Goal: Task Accomplishment & Management: Use online tool/utility

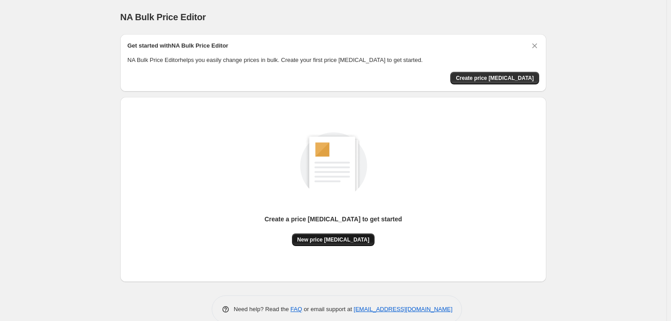
click at [346, 244] on button "New price change job" at bounding box center [333, 239] width 83 height 13
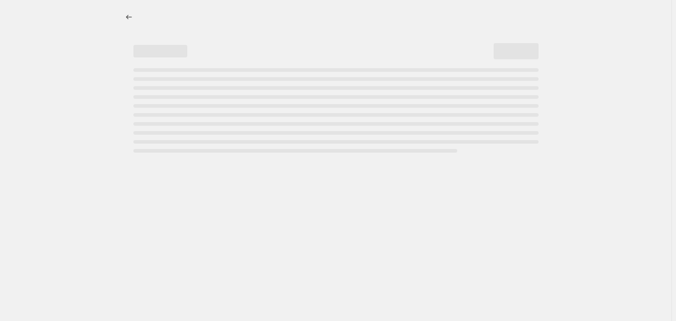
select select "percentage"
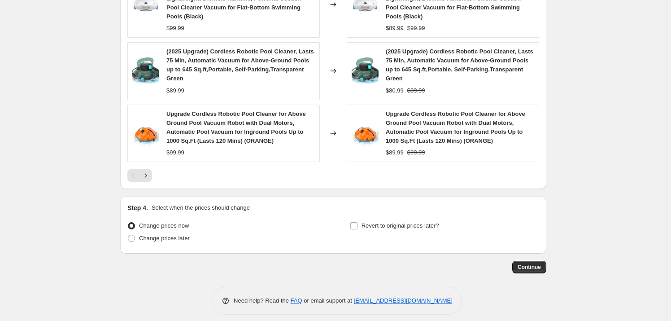
scroll to position [706, 0]
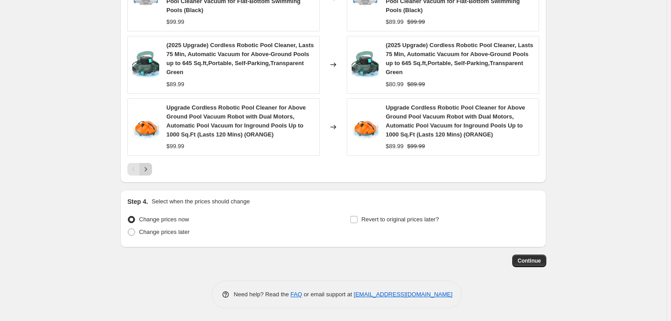
click at [148, 170] on icon "Next" at bounding box center [145, 169] width 9 height 9
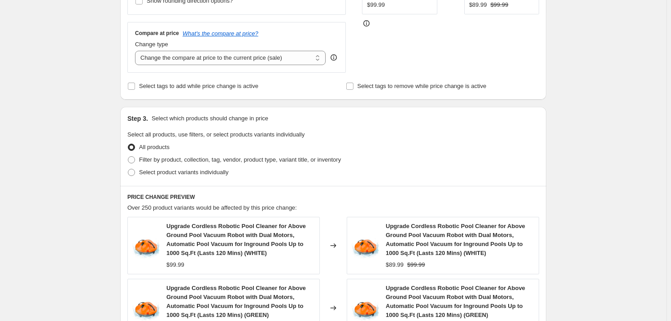
scroll to position [340, 0]
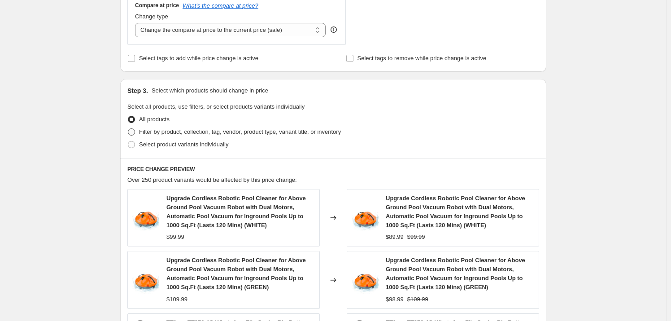
click at [162, 135] on span "Filter by product, collection, tag, vendor, product type, variant title, or inv…" at bounding box center [240, 131] width 202 height 9
click at [128, 129] on input "Filter by product, collection, tag, vendor, product type, variant title, or inv…" at bounding box center [128, 128] width 0 height 0
radio input "true"
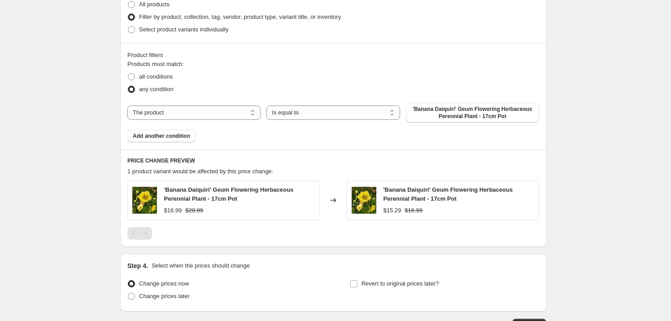
scroll to position [462, 0]
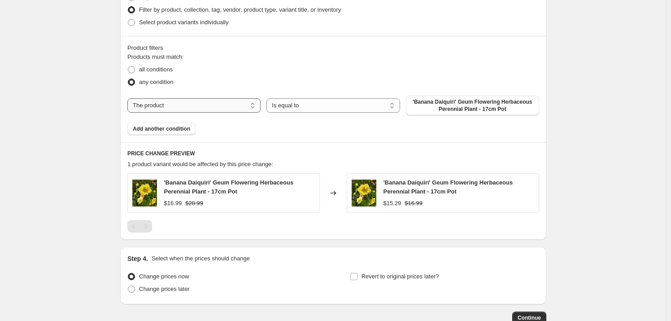
click at [219, 105] on select "The product The product's collection The product's tag The product's vendor The…" at bounding box center [193, 105] width 133 height 14
click at [307, 129] on div "Products must match: all conditions any condition The product The product's col…" at bounding box center [333, 94] width 412 height 83
click at [301, 108] on select "Is equal to Is not equal to" at bounding box center [333, 105] width 133 height 14
click at [244, 133] on div "Products must match: all conditions any condition The product The product's col…" at bounding box center [333, 94] width 412 height 83
click at [186, 129] on span "Add another condition" at bounding box center [161, 128] width 57 height 7
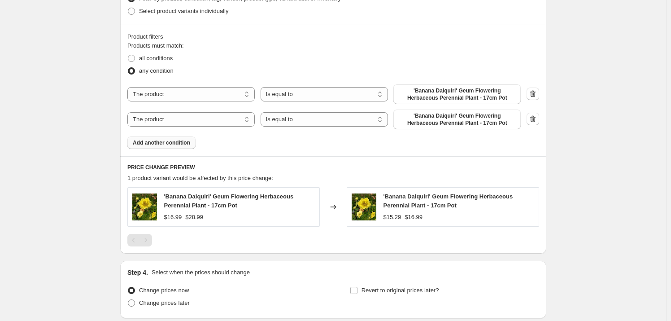
scroll to position [463, 0]
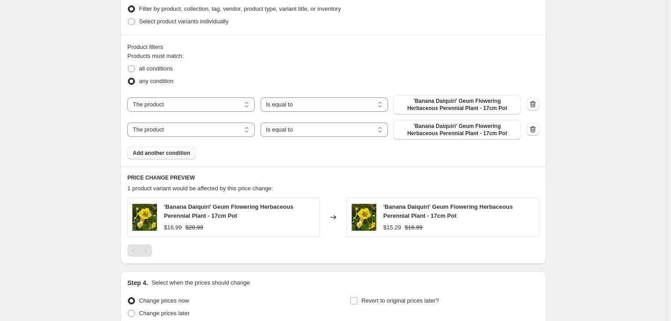
click at [172, 158] on button "Add another condition" at bounding box center [161, 153] width 68 height 13
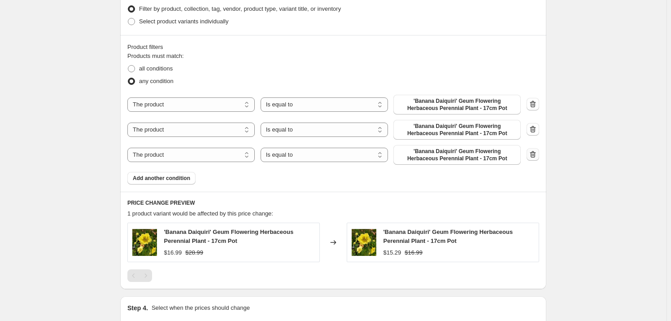
drag, startPoint x: 543, startPoint y: 154, endPoint x: 538, endPoint y: 155, distance: 5.1
click at [540, 155] on div "Product filters Products must match: all conditions any condition The product T…" at bounding box center [333, 113] width 426 height 157
click at [538, 155] on icon "button" at bounding box center [533, 154] width 9 height 9
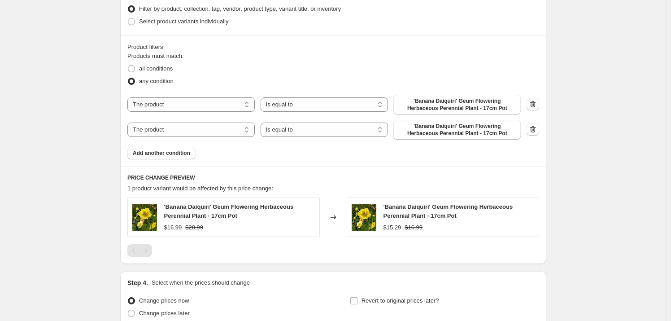
click at [533, 131] on div at bounding box center [533, 129] width 13 height 13
click at [533, 129] on icon "button" at bounding box center [534, 129] width 6 height 7
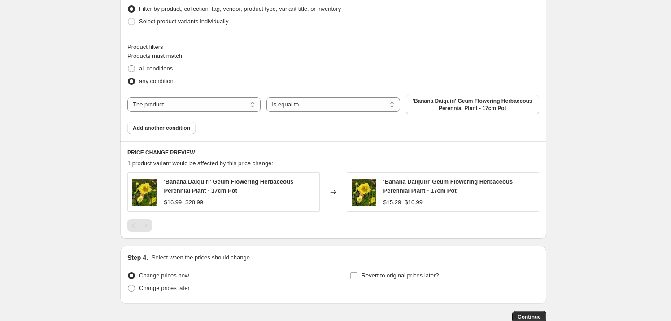
click at [167, 66] on span "all conditions" at bounding box center [156, 68] width 34 height 7
click at [128, 66] on input "all conditions" at bounding box center [128, 65] width 0 height 0
radio input "true"
click at [170, 78] on span "any condition" at bounding box center [156, 81] width 35 height 7
click at [128, 78] on input "any condition" at bounding box center [128, 78] width 0 height 0
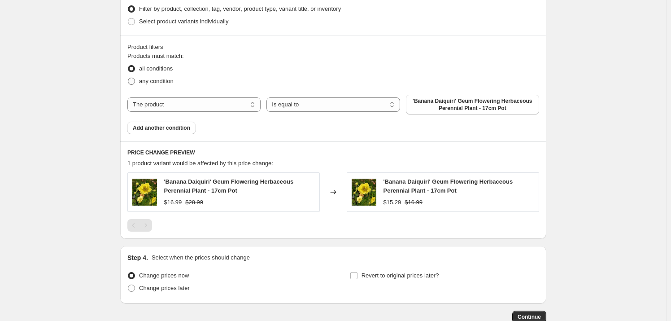
radio input "true"
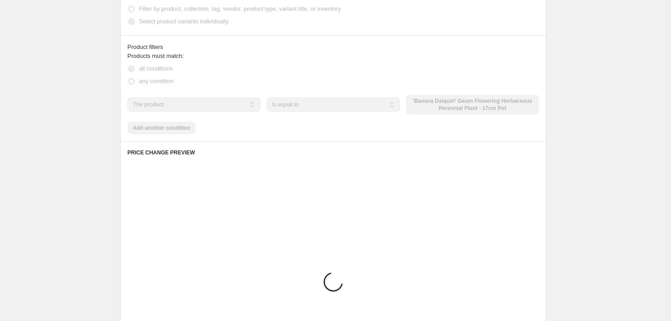
click at [173, 65] on span "all conditions" at bounding box center [156, 68] width 34 height 7
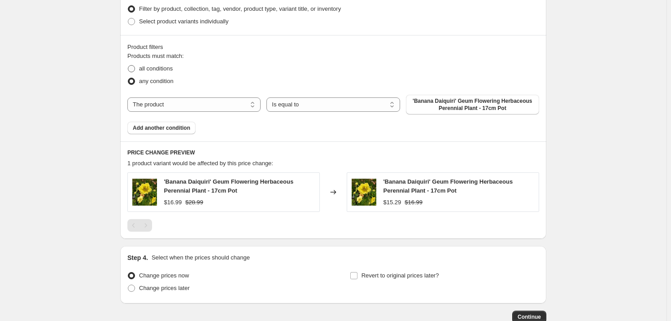
click at [168, 67] on span "all conditions" at bounding box center [156, 68] width 34 height 7
click at [128, 66] on input "all conditions" at bounding box center [128, 65] width 0 height 0
radio input "true"
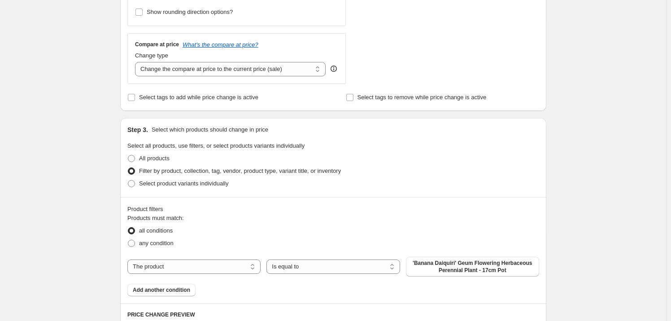
scroll to position [300, 0]
click at [209, 188] on span "Select product variants individually" at bounding box center [183, 184] width 89 height 7
click at [128, 181] on input "Select product variants individually" at bounding box center [128, 181] width 0 height 0
radio input "true"
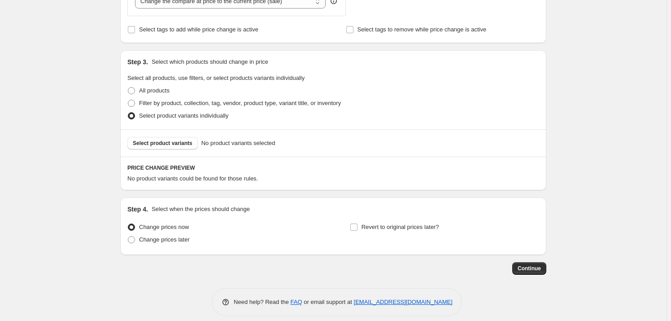
scroll to position [377, 0]
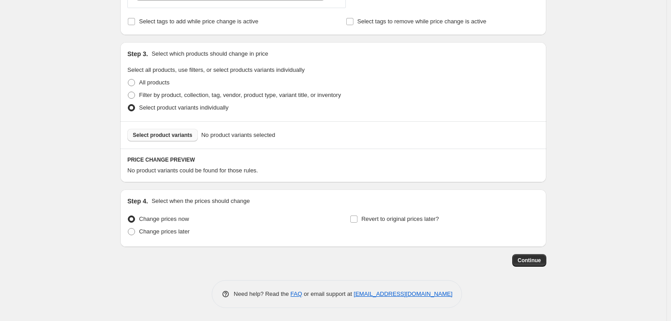
click at [168, 135] on span "Select product variants" at bounding box center [163, 135] width 60 height 7
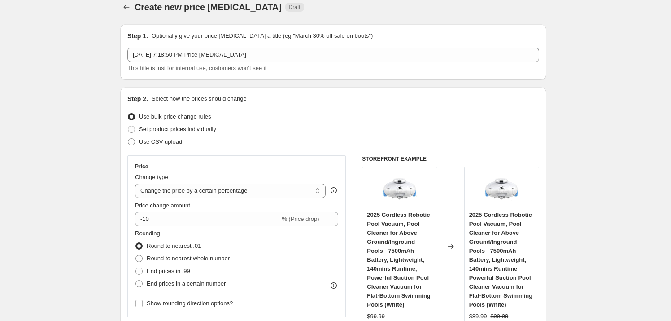
scroll to position [0, 0]
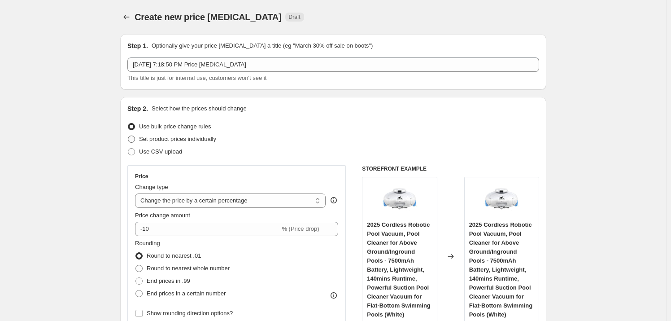
click at [169, 140] on span "Set product prices individually" at bounding box center [177, 139] width 77 height 7
click at [128, 136] on input "Set product prices individually" at bounding box center [128, 136] width 0 height 0
radio input "true"
